Goal: Information Seeking & Learning: Check status

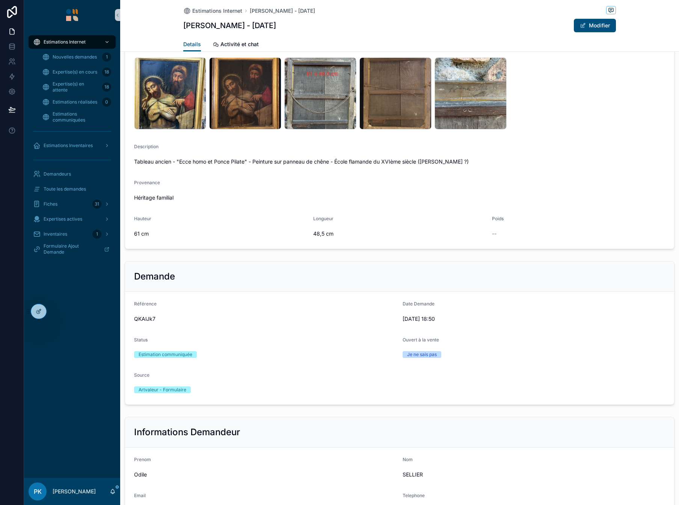
scroll to position [137, 0]
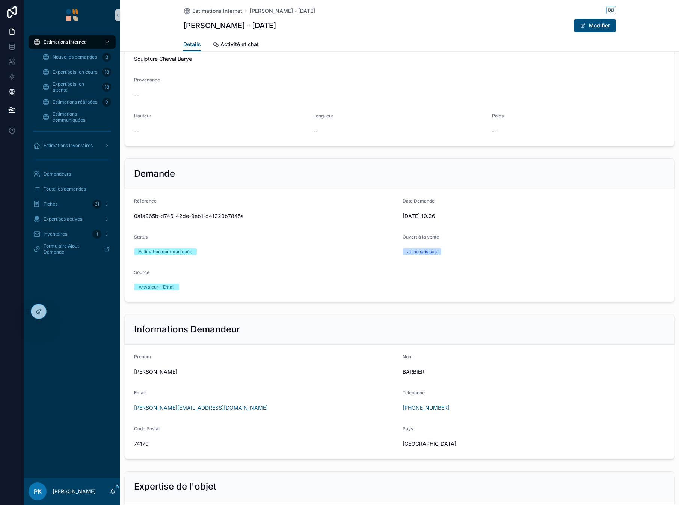
scroll to position [246, 0]
